Goal: Information Seeking & Learning: Learn about a topic

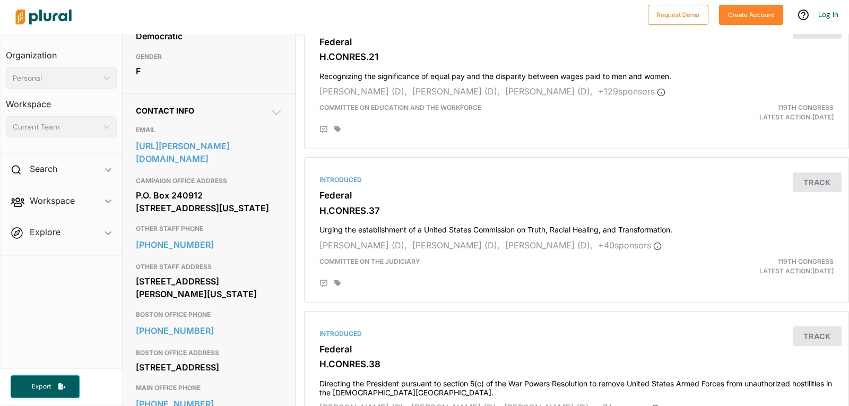
scroll to position [318, 0]
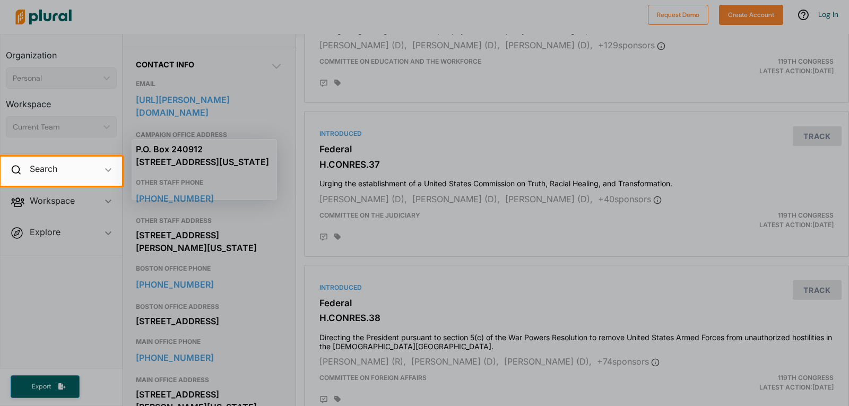
click at [391, 118] on div at bounding box center [424, 78] width 849 height 157
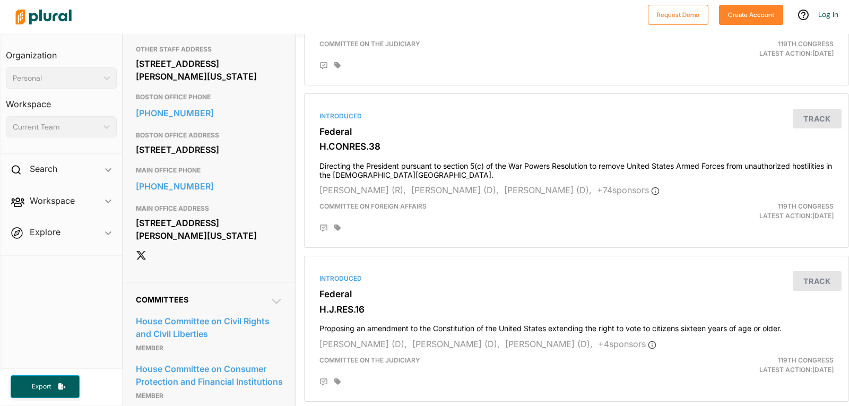
scroll to position [478, 0]
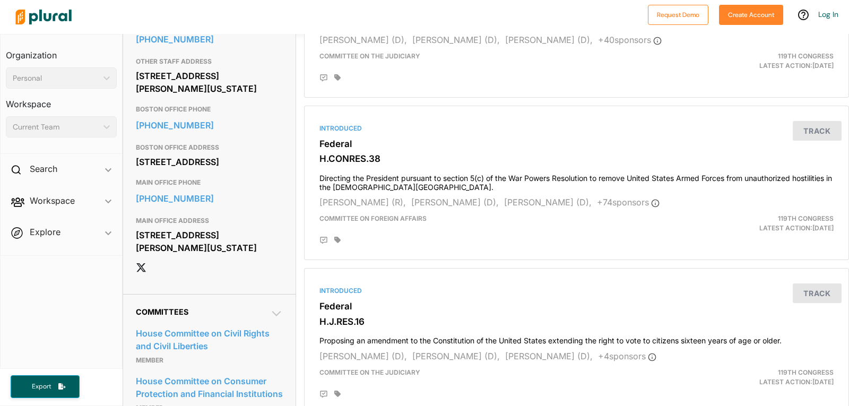
click at [38, 131] on div "Current Team" at bounding box center [56, 127] width 86 height 11
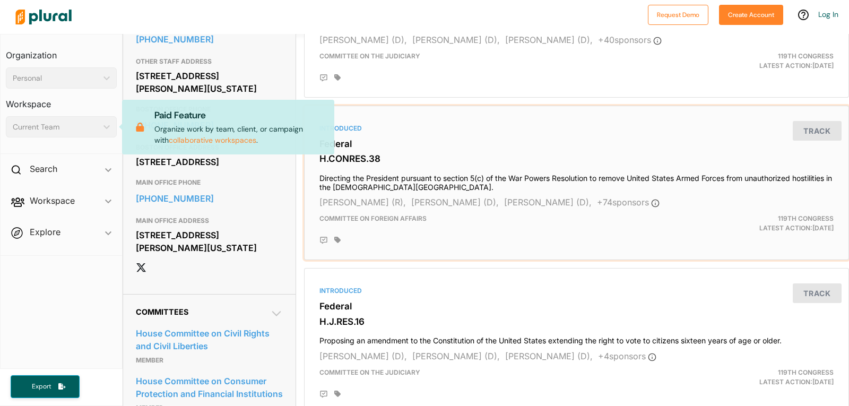
click at [491, 244] on div at bounding box center [583, 240] width 499 height 8
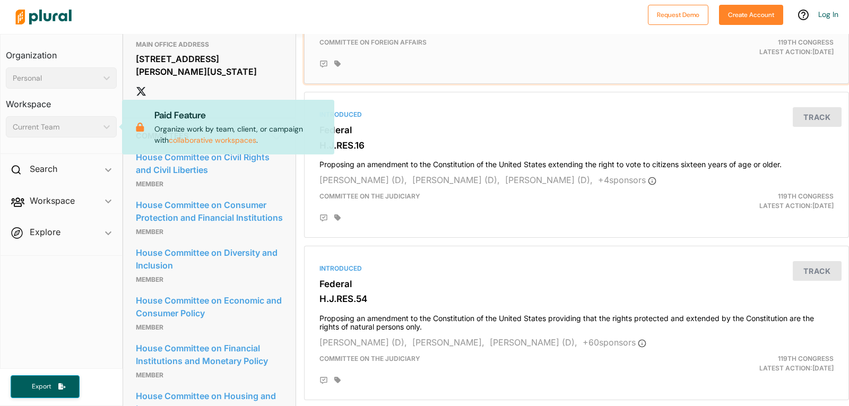
scroll to position [584, 0]
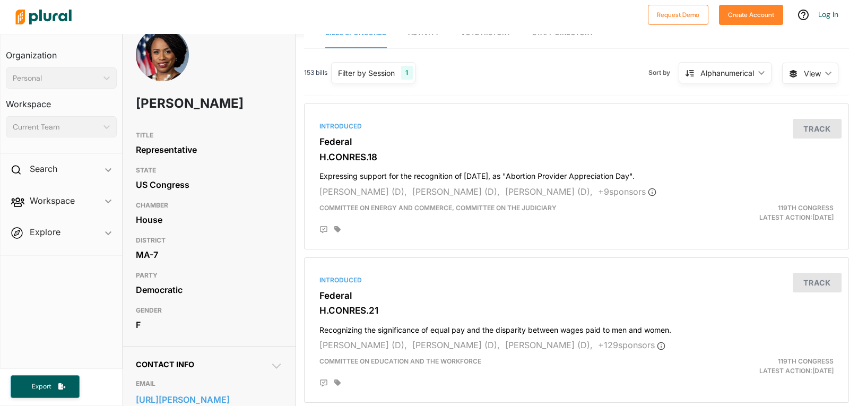
scroll to position [0, 0]
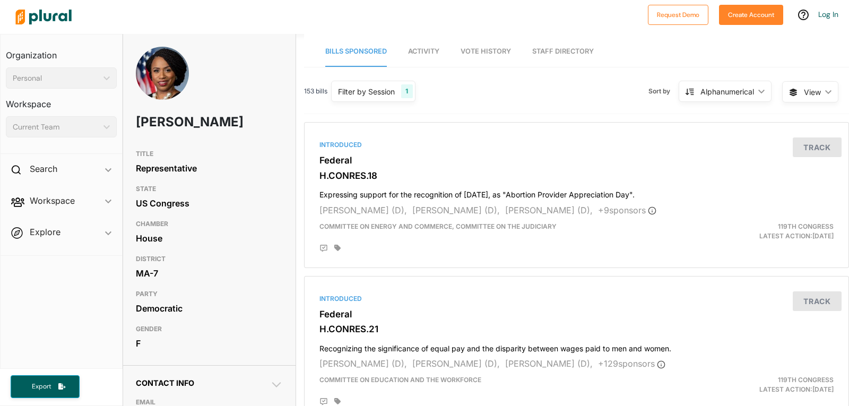
click at [541, 59] on link "Staff Directory" at bounding box center [563, 52] width 62 height 30
